Goal: Navigation & Orientation: Go to known website

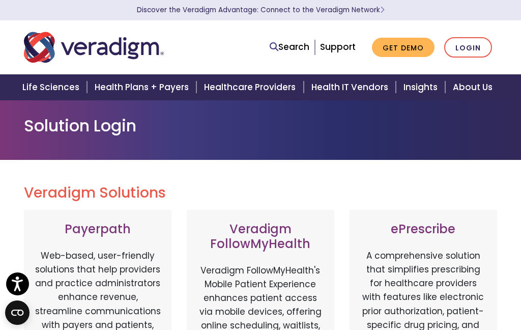
click at [474, 44] on link "Login" at bounding box center [468, 47] width 48 height 21
click at [471, 47] on link "Login" at bounding box center [468, 47] width 48 height 21
click at [474, 50] on link "Login" at bounding box center [468, 47] width 48 height 21
click at [476, 48] on link "Login" at bounding box center [468, 47] width 48 height 21
click at [335, 8] on link "Discover the Veradigm Advantage: Connect to the Veradigm Network" at bounding box center [261, 10] width 248 height 10
